Goal: Navigation & Orientation: Find specific page/section

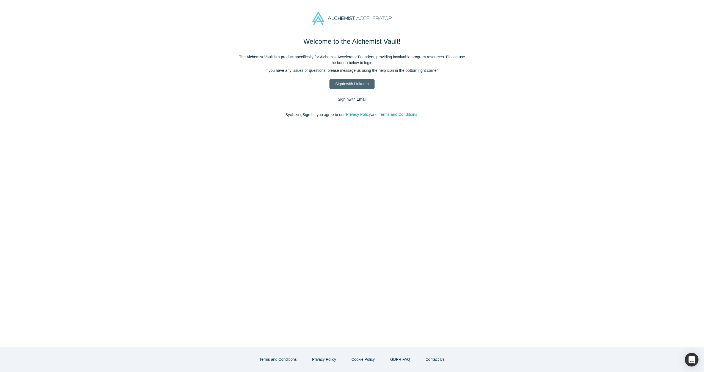
click at [365, 87] on link "Sign In with LinkedIn" at bounding box center [352, 84] width 45 height 10
click at [360, 100] on link "Sign In with Email" at bounding box center [352, 100] width 40 height 10
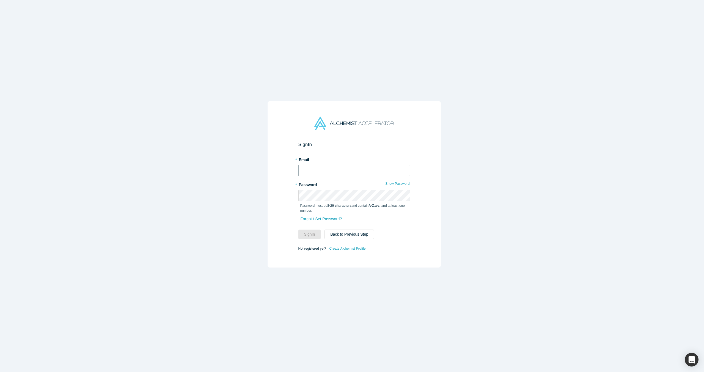
type input "haamid@cresance.com"
click at [305, 236] on button "Sign In" at bounding box center [310, 235] width 23 height 10
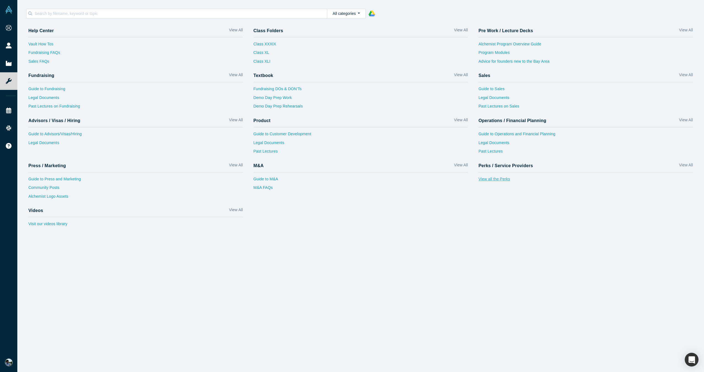
click at [500, 181] on link "View all the Perks" at bounding box center [586, 180] width 215 height 9
